Goal: Task Accomplishment & Management: Use online tool/utility

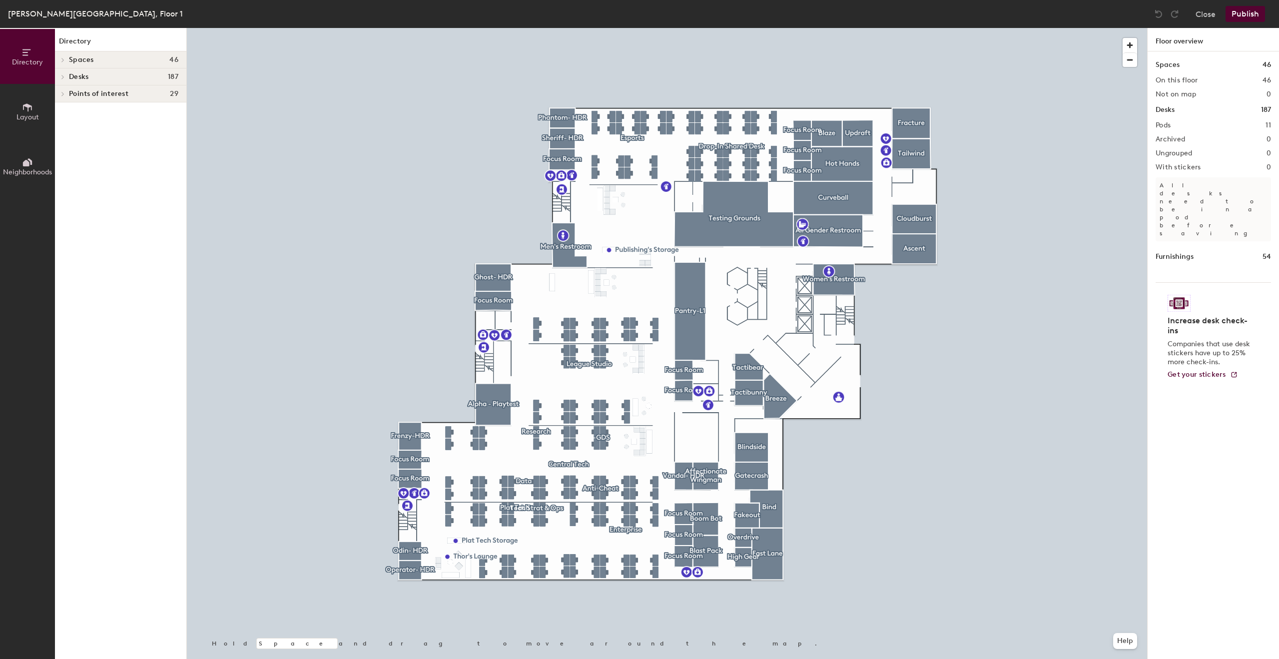
click at [598, 28] on div at bounding box center [667, 28] width 961 height 0
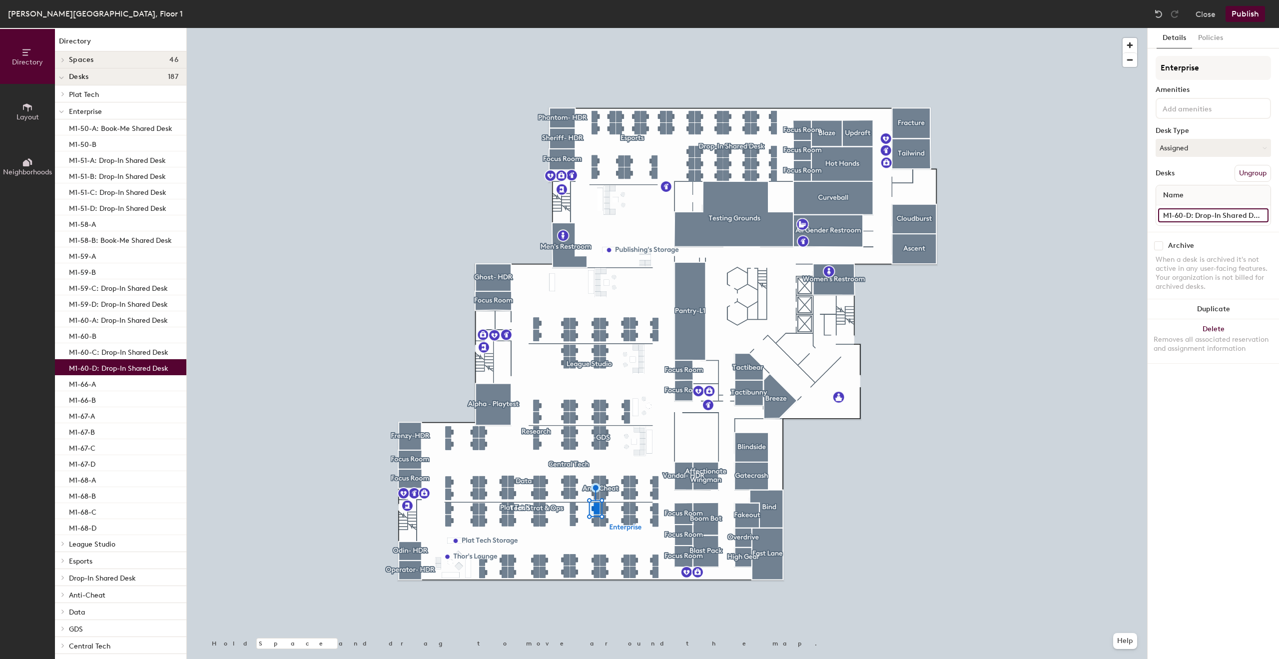
click at [1196, 213] on input "M1-60-D: Drop-In Shared Desk" at bounding box center [1213, 215] width 110 height 14
click at [1191, 216] on input "M1-60-D: Drop-In Shared Desk" at bounding box center [1213, 215] width 110 height 14
drag, startPoint x: 1191, startPoint y: 216, endPoint x: 1279, endPoint y: 208, distance: 87.8
click at [1279, 208] on div "Details Policies Enterprise Amenities Desk Type Assigned Desks Ungroup Name M1-…" at bounding box center [1213, 343] width 131 height 631
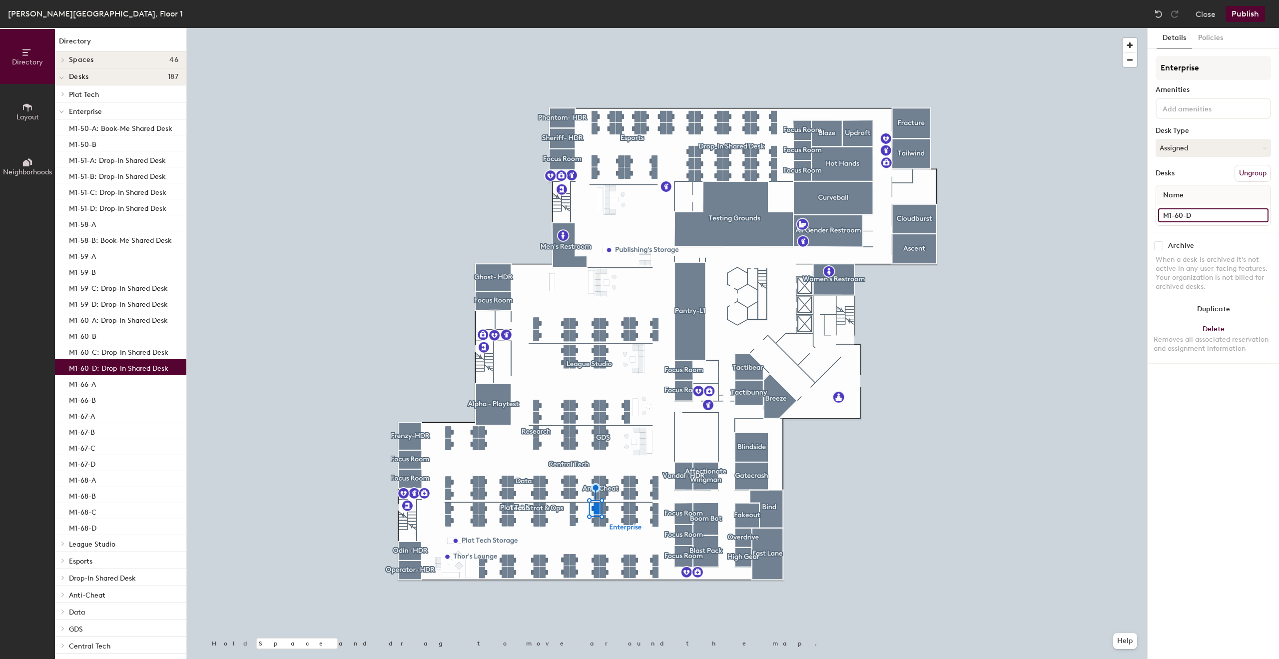
scroll to position [0, 0]
type input "M1-60-D"
click at [1229, 11] on button "Publish" at bounding box center [1245, 14] width 39 height 16
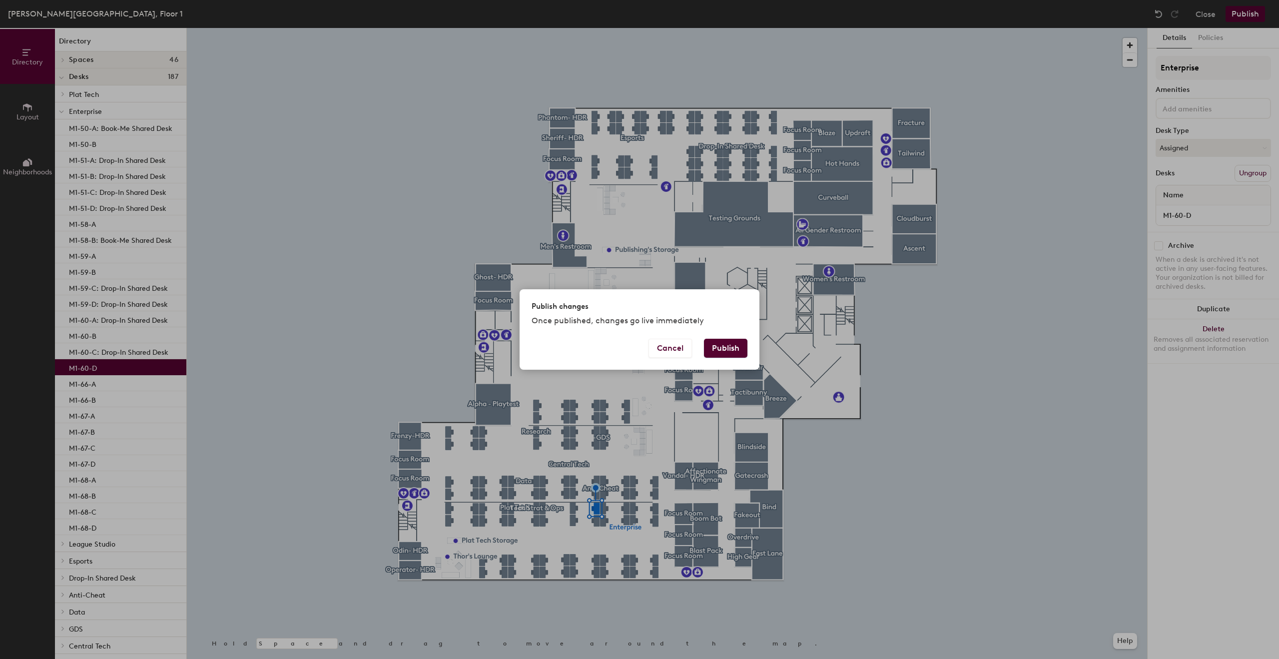
click at [716, 350] on button "Publish" at bounding box center [725, 348] width 43 height 19
